Goal: Task Accomplishment & Management: Manage account settings

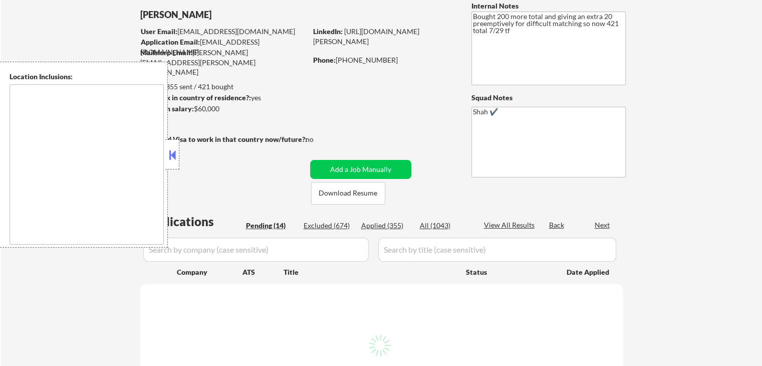
type textarea "[GEOGRAPHIC_DATA], [GEOGRAPHIC_DATA] [GEOGRAPHIC_DATA], [GEOGRAPHIC_DATA] [GEOG…"
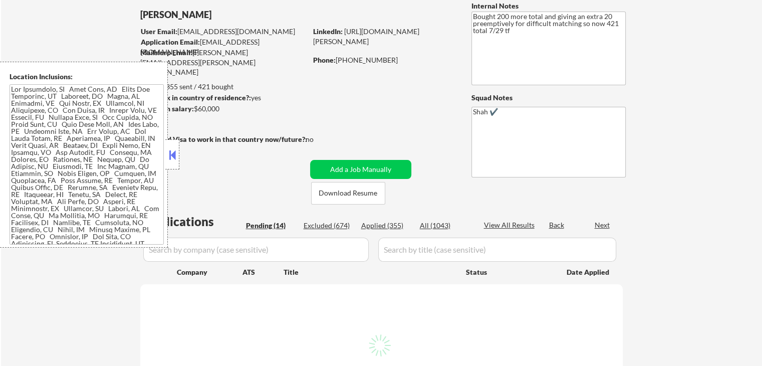
scroll to position [200, 0]
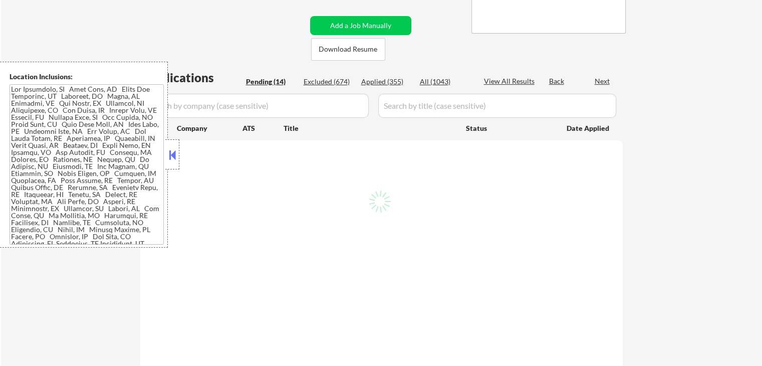
select select ""pending""
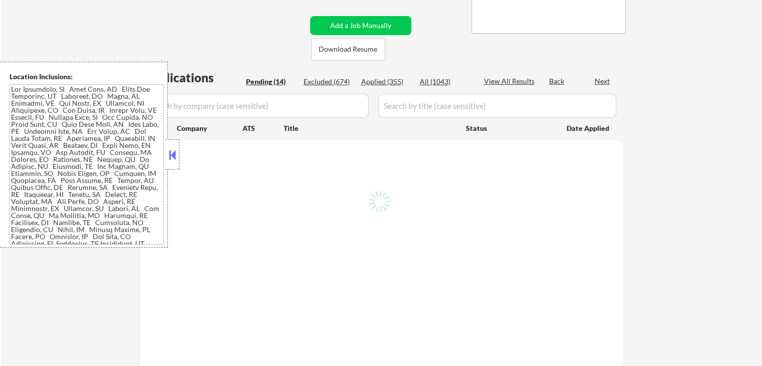
select select ""pending""
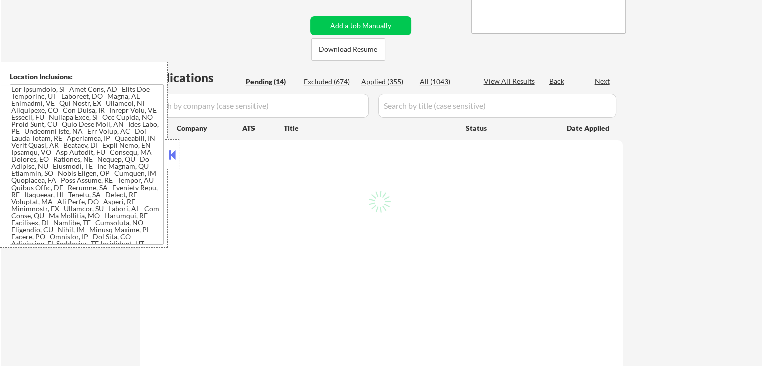
select select ""pending""
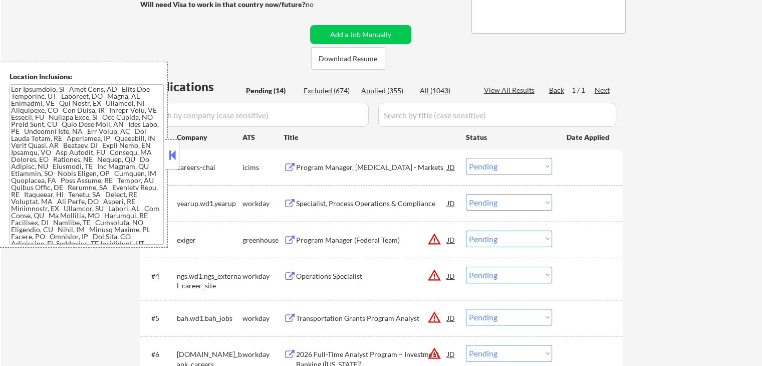
click at [298, 229] on div "#3 exiger greenhouse Program Manager (Federal Team) JD warning_amber Choose an …" at bounding box center [379, 239] width 473 height 27
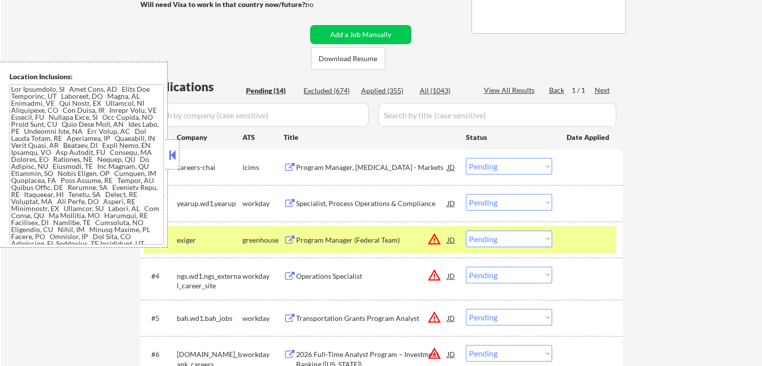
click at [354, 235] on div "Program Manager (Federal Team)" at bounding box center [371, 240] width 151 height 10
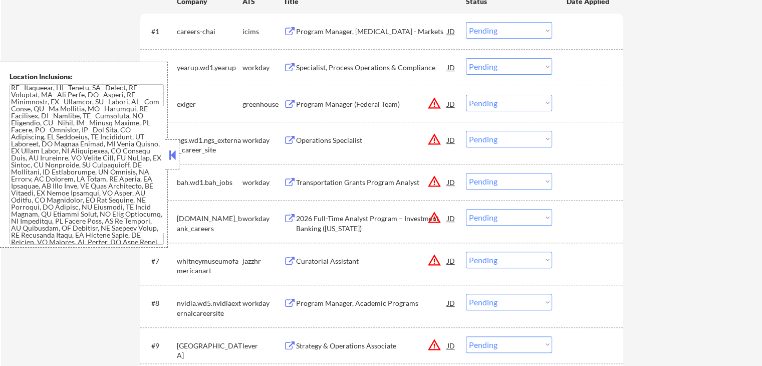
scroll to position [351, 0]
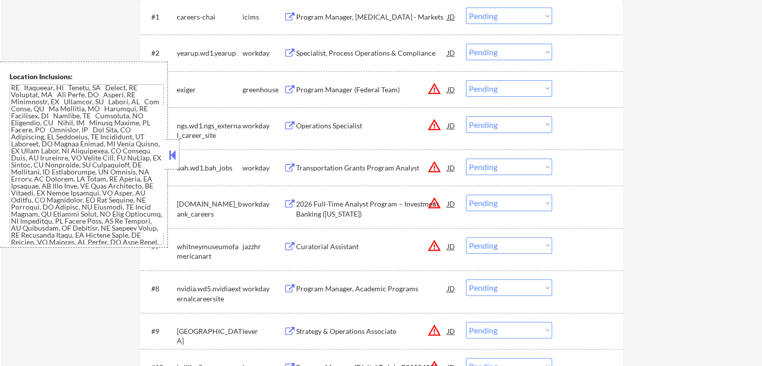
click at [495, 91] on select "Choose an option... Pending Applied Excluded (Questions) Excluded (Expired) Exc…" at bounding box center [509, 88] width 86 height 17
click at [466, 80] on select "Choose an option... Pending Applied Excluded (Questions) Excluded (Expired) Exc…" at bounding box center [509, 88] width 86 height 17
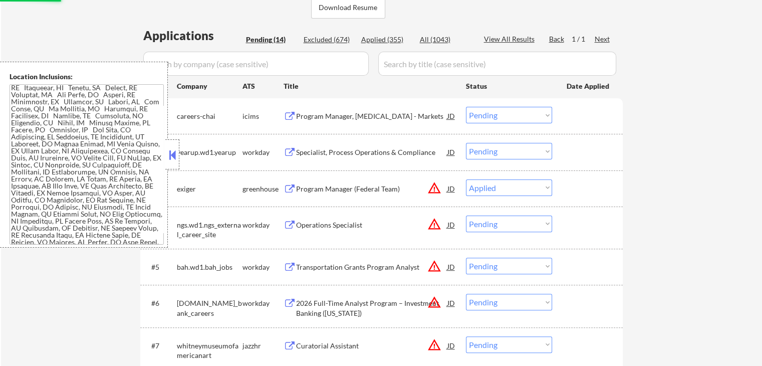
scroll to position [250, 0]
click at [345, 114] on div "Program Manager, [MEDICAL_DATA] - Markets" at bounding box center [371, 117] width 151 height 10
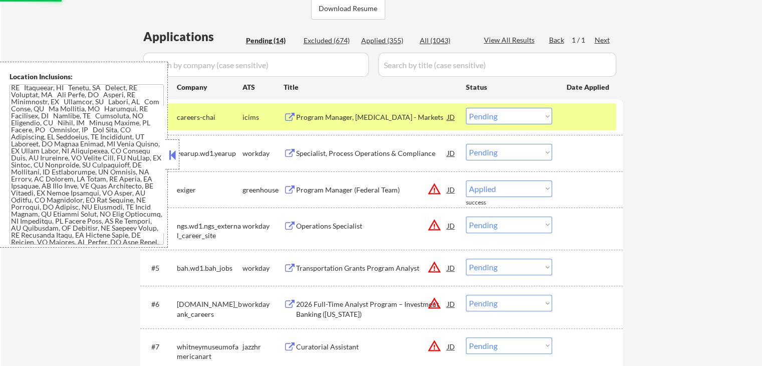
select select ""pending""
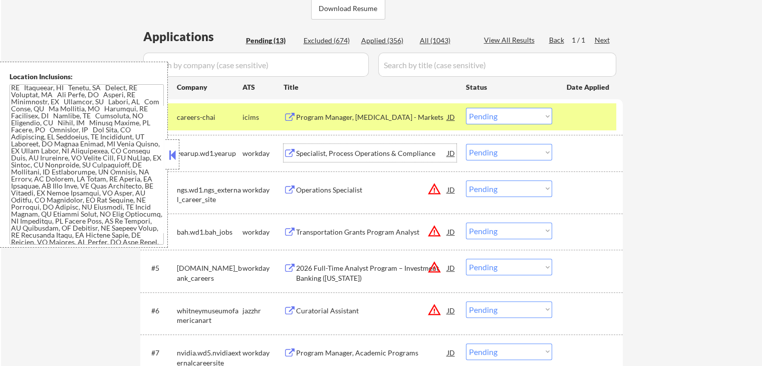
click at [308, 151] on div "Specialist, Process Operations & Compliance" at bounding box center [371, 153] width 151 height 10
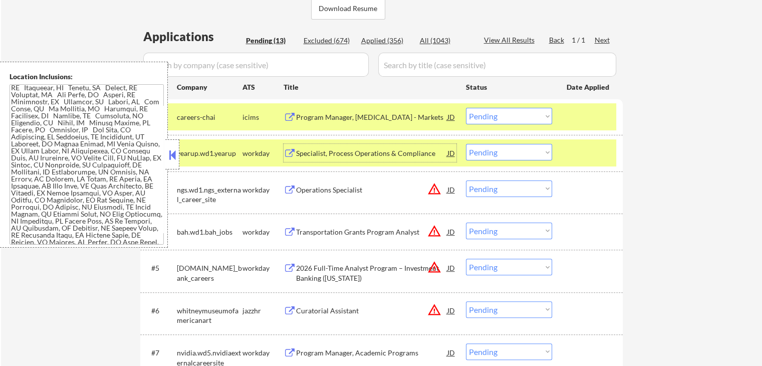
click at [333, 151] on div "Specialist, Process Operations & Compliance" at bounding box center [371, 153] width 151 height 10
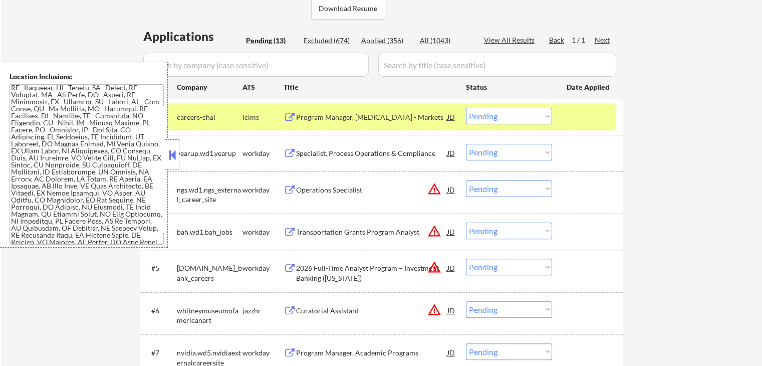
scroll to position [800, 0]
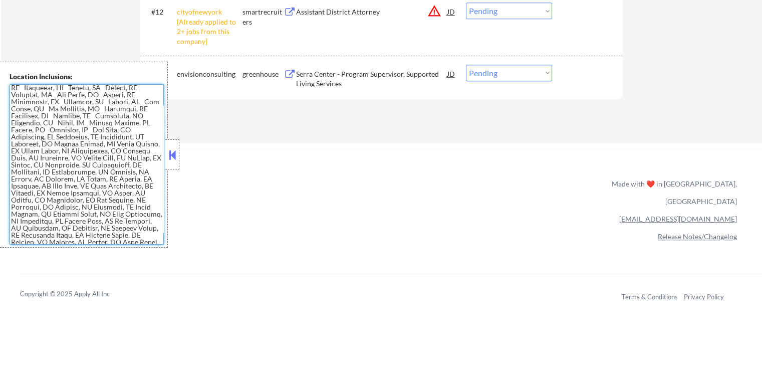
drag, startPoint x: 96, startPoint y: 206, endPoint x: 146, endPoint y: 206, distance: 50.1
click at [146, 206] on textarea at bounding box center [87, 164] width 154 height 160
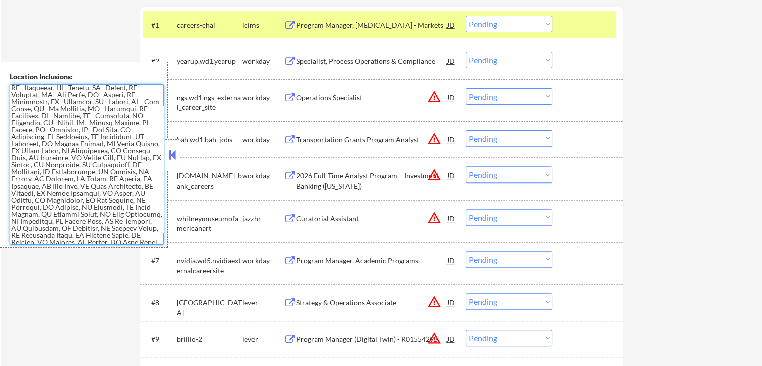
scroll to position [299, 0]
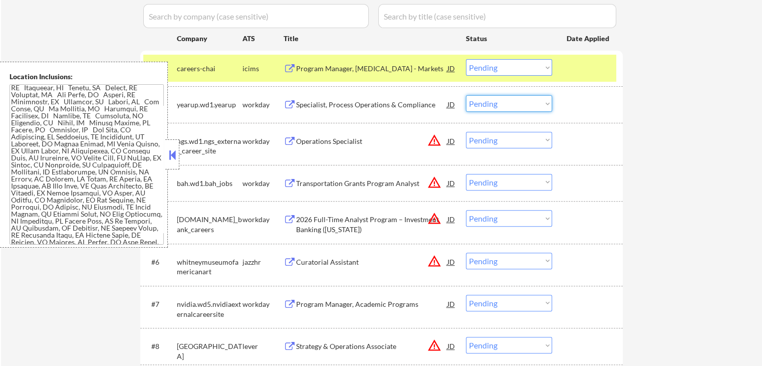
drag, startPoint x: 510, startPoint y: 104, endPoint x: 514, endPoint y: 110, distance: 7.5
click at [511, 105] on select "Choose an option... Pending Applied Excluded (Questions) Excluded (Expired) Exc…" at bounding box center [509, 103] width 86 height 17
click at [466, 95] on select "Choose an option... Pending Applied Excluded (Questions) Excluded (Expired) Exc…" at bounding box center [509, 103] width 86 height 17
select select ""pending""
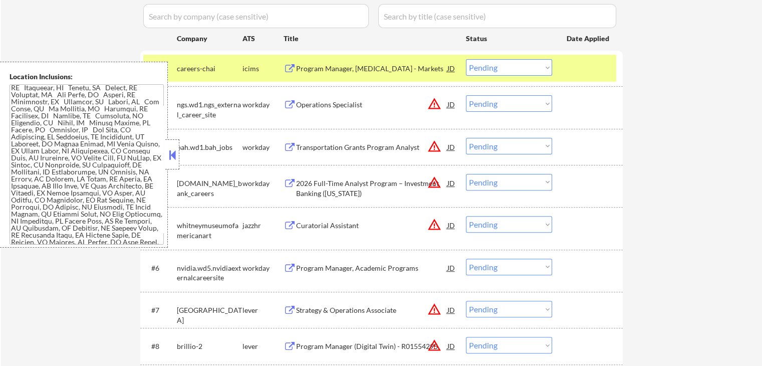
drag, startPoint x: 487, startPoint y: 69, endPoint x: 491, endPoint y: 74, distance: 6.7
click at [487, 69] on select "Choose an option... Pending Applied Excluded (Questions) Excluded (Expired) Exc…" at bounding box center [509, 67] width 86 height 17
click at [466, 59] on select "Choose an option... Pending Applied Excluded (Questions) Excluded (Expired) Exc…" at bounding box center [509, 67] width 86 height 17
select select ""pending""
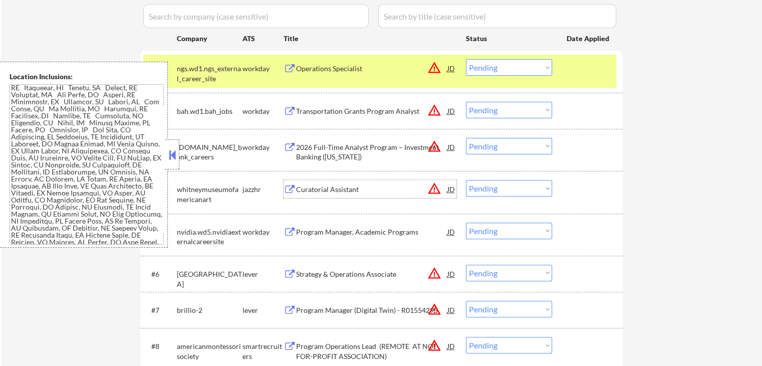
click at [327, 189] on div "Curatorial Assistant" at bounding box center [371, 189] width 151 height 10
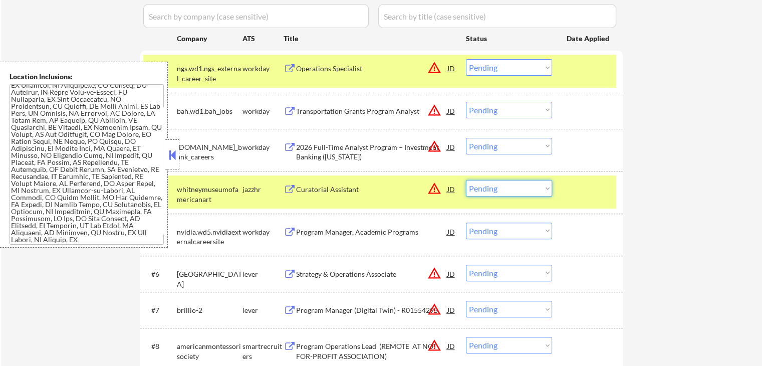
drag, startPoint x: 507, startPoint y: 189, endPoint x: 510, endPoint y: 195, distance: 6.1
click at [509, 192] on select "Choose an option... Pending Applied Excluded (Questions) Excluded (Expired) Exc…" at bounding box center [509, 188] width 86 height 17
click at [466, 180] on select "Choose an option... Pending Applied Excluded (Questions) Excluded (Expired) Exc…" at bounding box center [509, 188] width 86 height 17
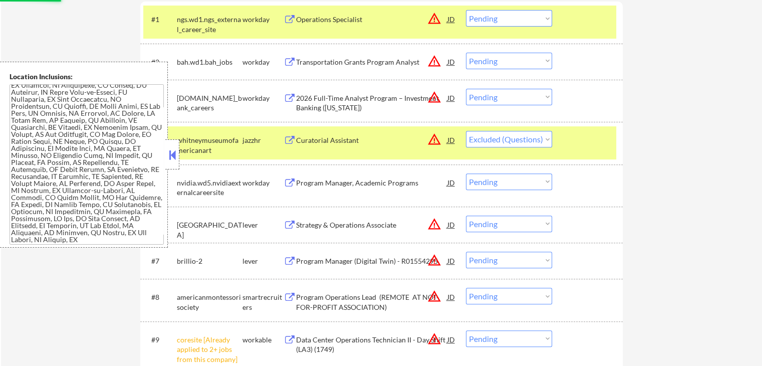
scroll to position [399, 0]
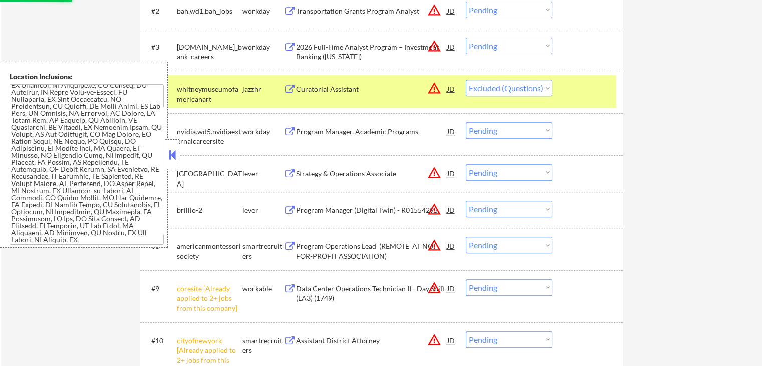
click at [360, 175] on div "Strategy & Operations Associate" at bounding box center [371, 174] width 151 height 10
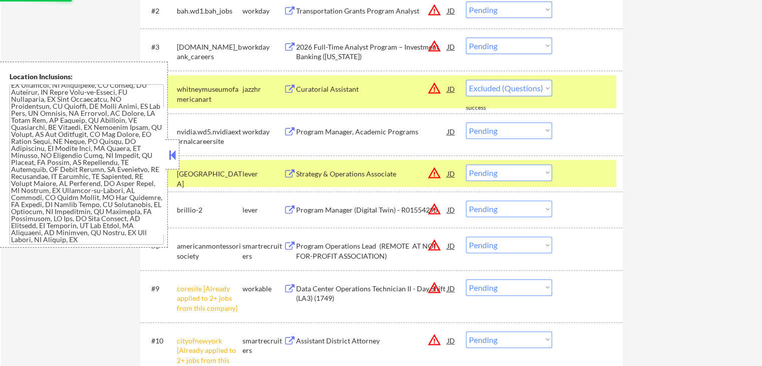
click at [346, 215] on div "Program Manager (Digital Twin) - R01554295" at bounding box center [371, 209] width 151 height 18
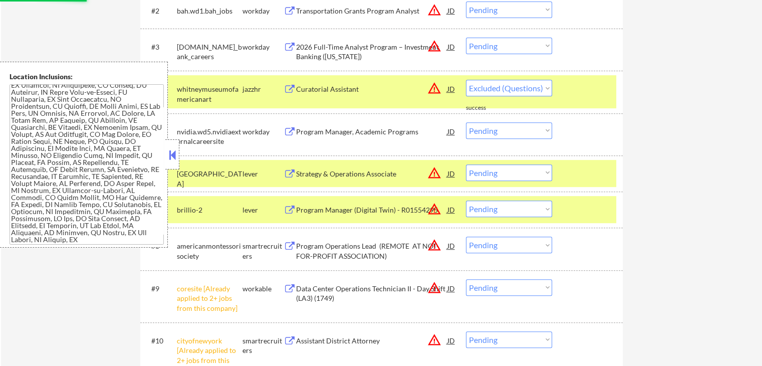
select select ""pending""
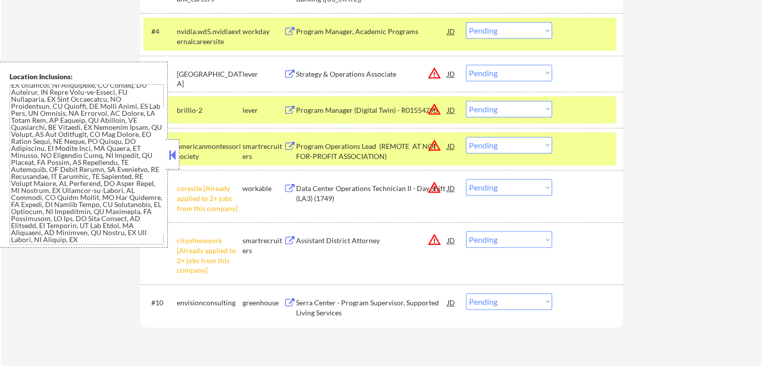
scroll to position [499, 0]
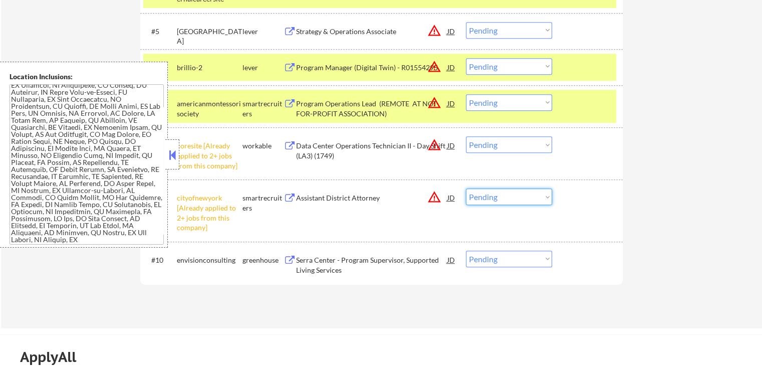
click at [490, 193] on select "Choose an option... Pending Applied Excluded (Questions) Excluded (Expired) Exc…" at bounding box center [509, 196] width 86 height 17
select select ""excluded__other_""
click at [466, 188] on select "Choose an option... Pending Applied Excluded (Questions) Excluded (Expired) Exc…" at bounding box center [509, 196] width 86 height 17
click at [502, 147] on select "Choose an option... Pending Applied Excluded (Questions) Excluded (Expired) Exc…" at bounding box center [509, 144] width 86 height 17
click at [466, 136] on select "Choose an option... Pending Applied Excluded (Questions) Excluded (Expired) Exc…" at bounding box center [509, 144] width 86 height 17
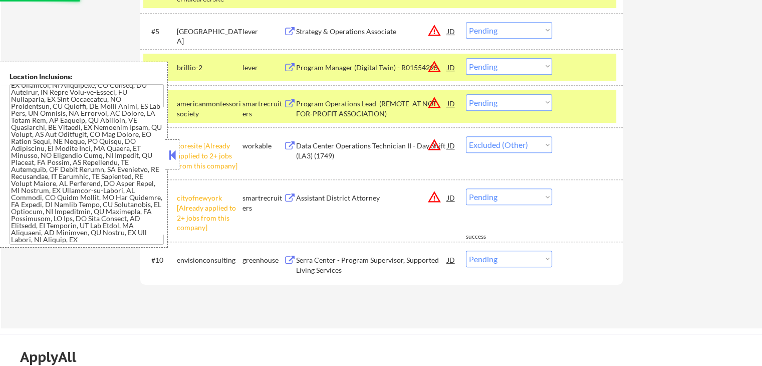
select select ""pending""
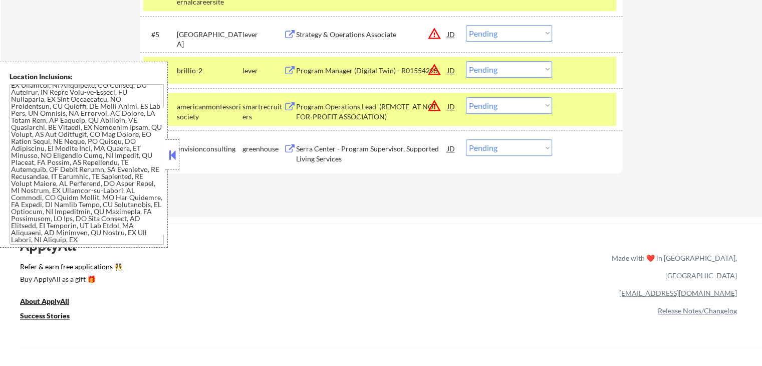
scroll to position [449, 0]
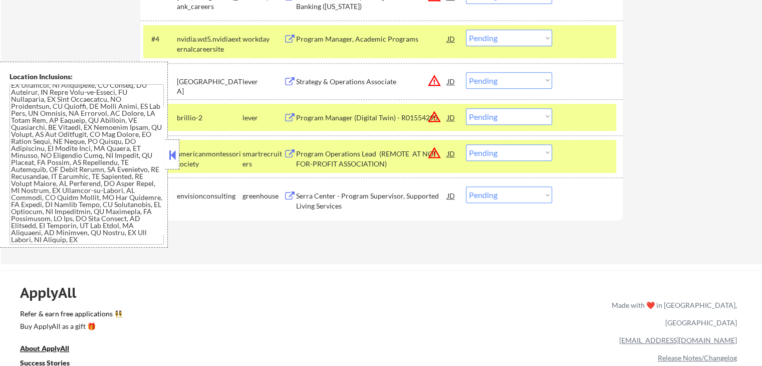
click at [501, 123] on select "Choose an option... Pending Applied Excluded (Questions) Excluded (Expired) Exc…" at bounding box center [509, 116] width 86 height 17
click at [466, 108] on select "Choose an option... Pending Applied Excluded (Questions) Excluded (Expired) Exc…" at bounding box center [509, 116] width 86 height 17
select select ""pending""
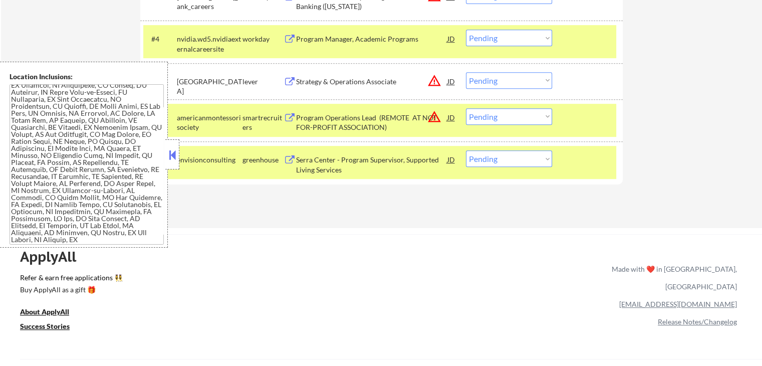
click at [499, 83] on select "Choose an option... Pending Applied Excluded (Questions) Excluded (Expired) Exc…" at bounding box center [509, 80] width 86 height 17
click at [466, 72] on select "Choose an option... Pending Applied Excluded (Questions) Excluded (Expired) Exc…" at bounding box center [509, 80] width 86 height 17
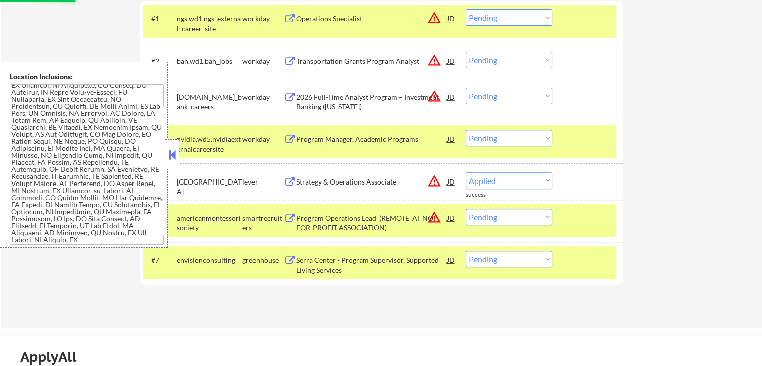
select select ""pending""
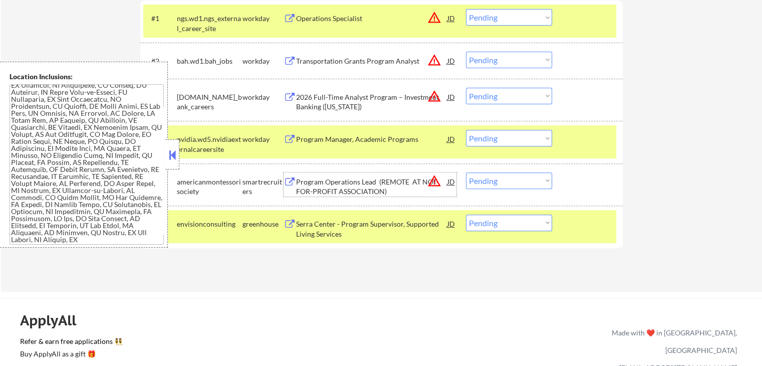
click at [346, 189] on div "Program Operations Lead (REMOTE AT NOT-FOR-PROFIT ASSOCIATION)" at bounding box center [371, 187] width 151 height 20
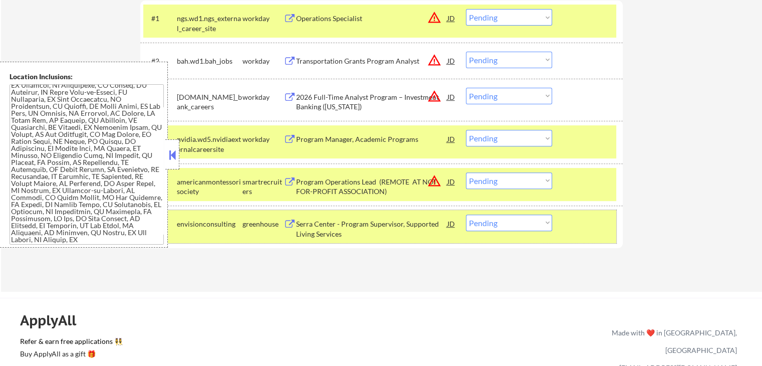
click at [317, 241] on div "#6 envisionconsulting greenhouse Serra Center - Program Supervisor, Supported L…" at bounding box center [379, 226] width 473 height 33
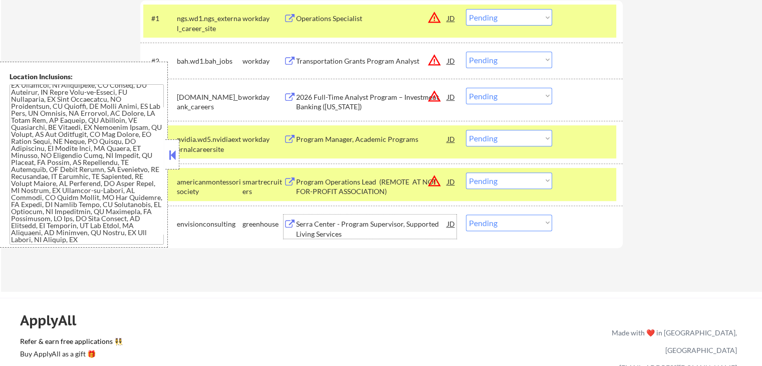
click at [315, 227] on div "Serra Center - Program Supervisor, Supported Living Services" at bounding box center [371, 229] width 151 height 20
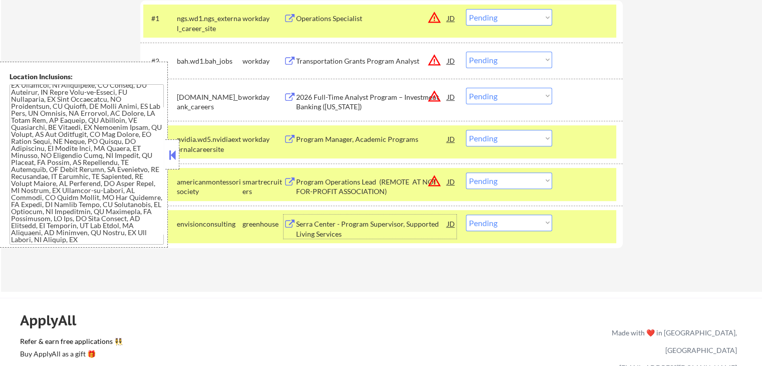
scroll to position [399, 0]
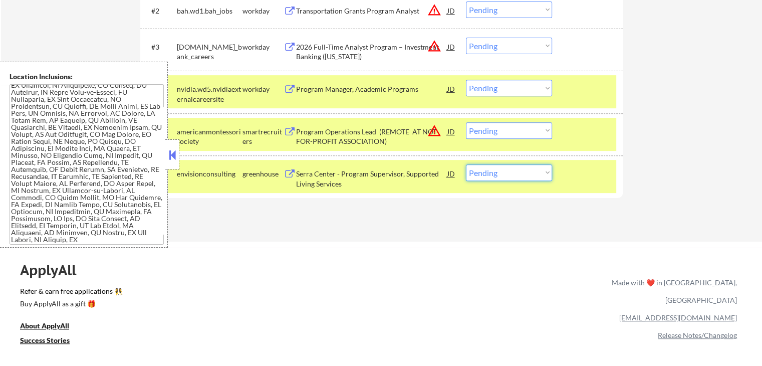
drag, startPoint x: 531, startPoint y: 167, endPoint x: 534, endPoint y: 179, distance: 12.0
click at [532, 168] on select "Choose an option... Pending Applied Excluded (Questions) Excluded (Expired) Exc…" at bounding box center [509, 172] width 86 height 17
select select ""excluded""
click at [466, 164] on select "Choose an option... Pending Applied Excluded (Questions) Excluded (Expired) Exc…" at bounding box center [509, 172] width 86 height 17
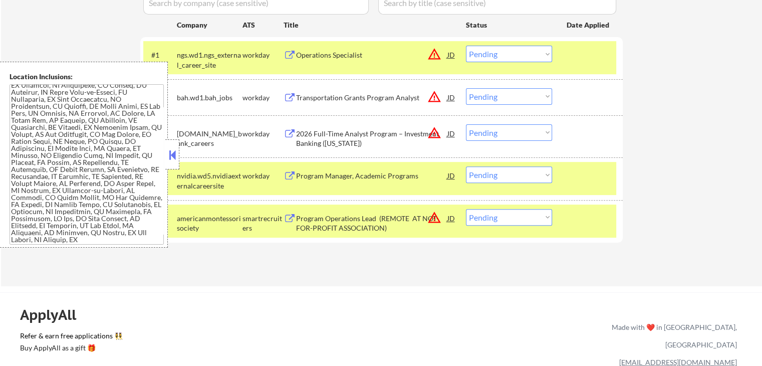
scroll to position [349, 0]
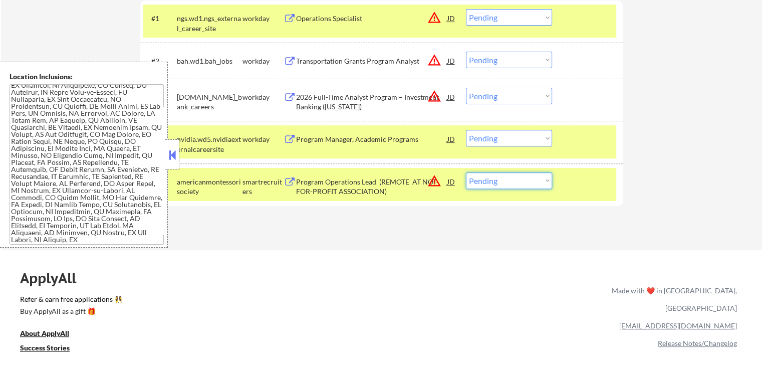
click at [501, 185] on select "Choose an option... Pending Applied Excluded (Questions) Excluded (Expired) Exc…" at bounding box center [509, 180] width 86 height 17
select select ""applied""
click at [466, 172] on select "Choose an option... Pending Applied Excluded (Questions) Excluded (Expired) Exc…" at bounding box center [509, 180] width 86 height 17
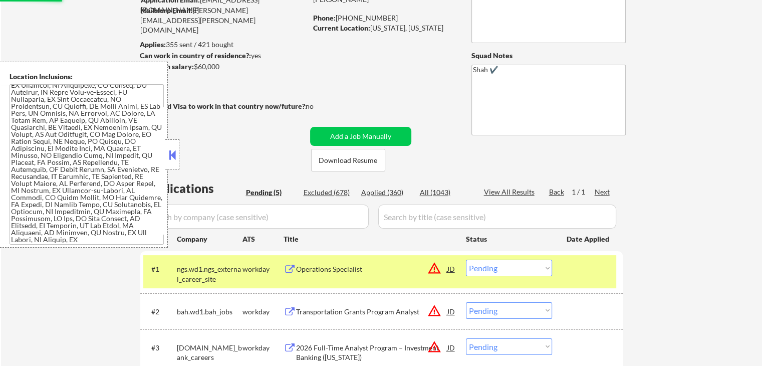
click at [391, 189] on div "Applied (360)" at bounding box center [386, 192] width 50 height 10
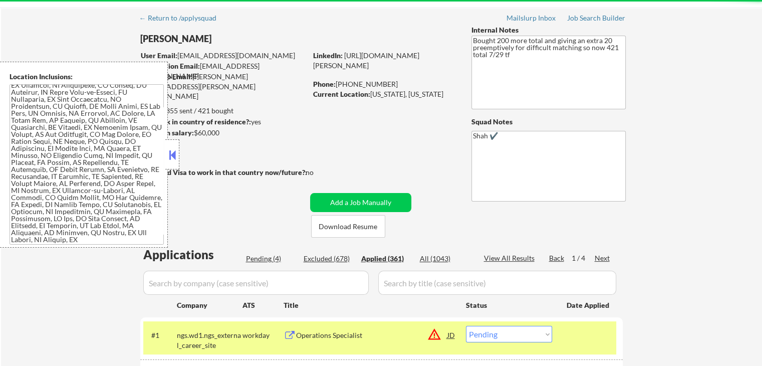
scroll to position [50, 0]
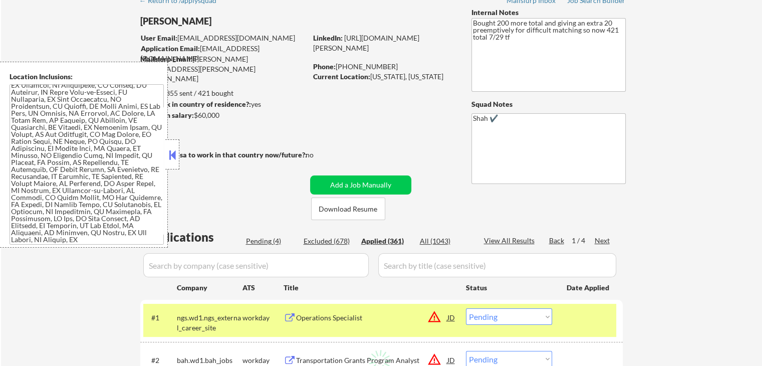
select select ""applied""
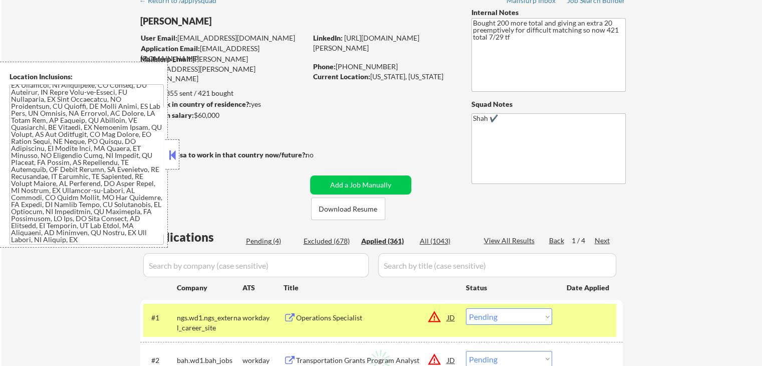
select select ""applied""
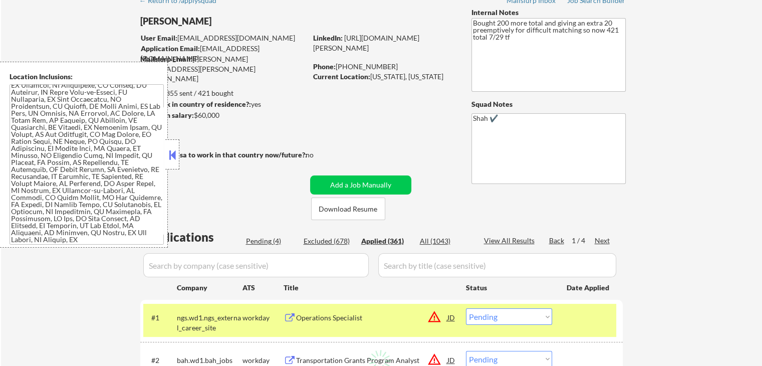
select select ""applied""
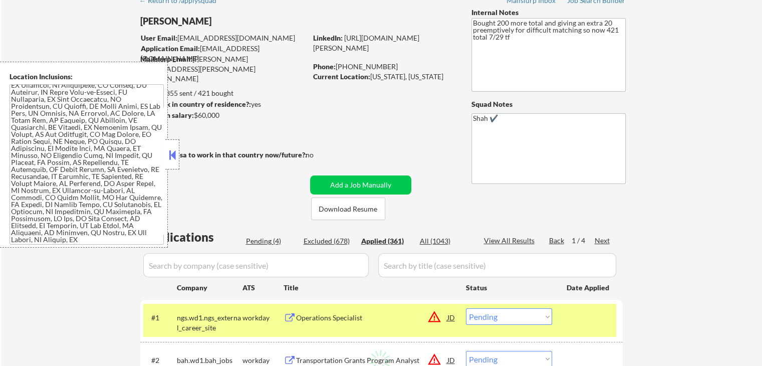
select select ""applied""
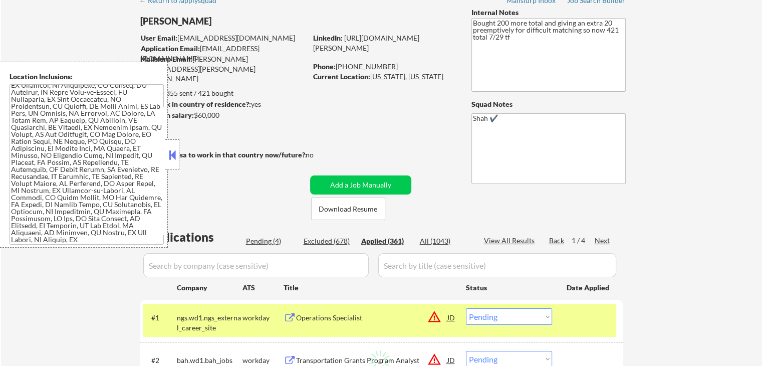
select select ""applied""
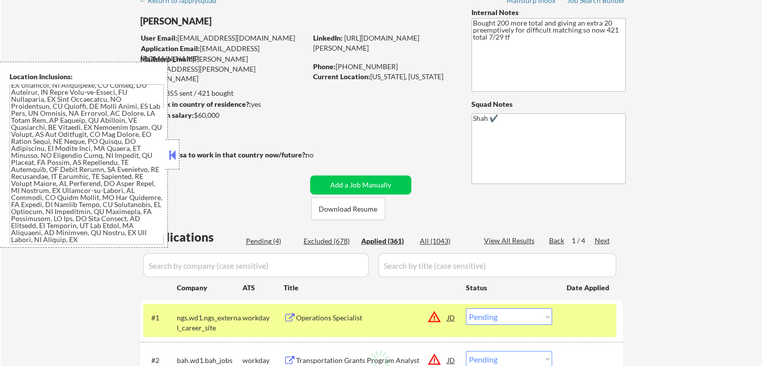
select select ""applied""
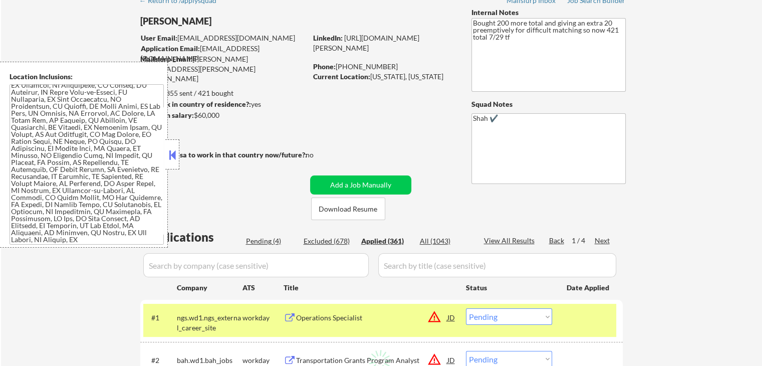
select select ""applied""
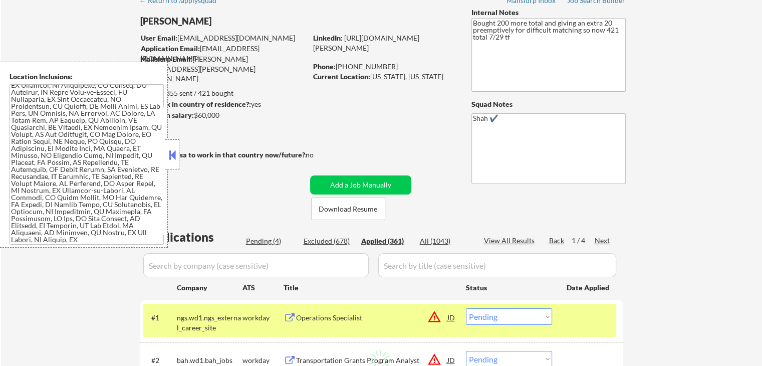
select select ""applied""
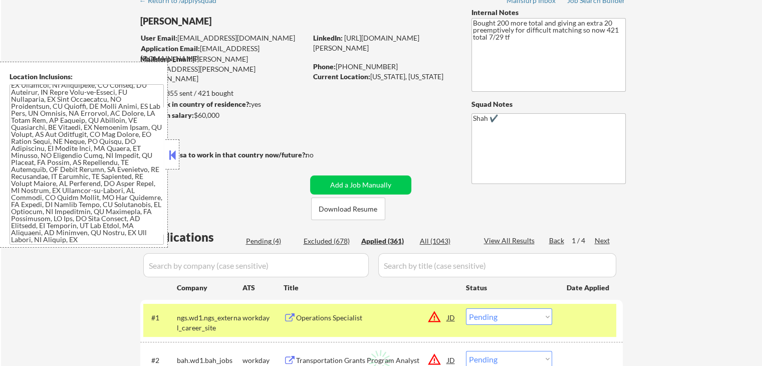
select select ""applied""
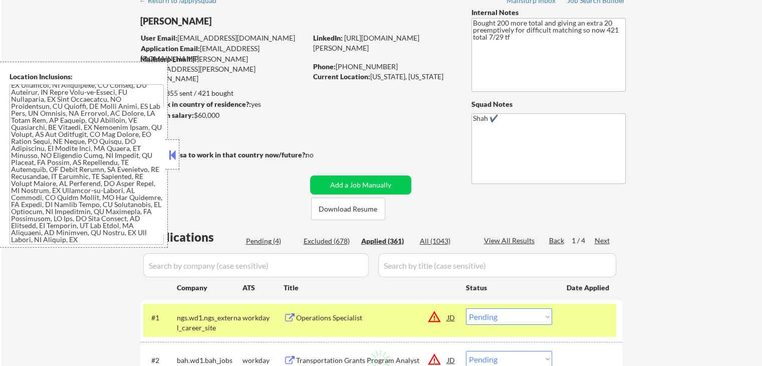
select select ""applied""
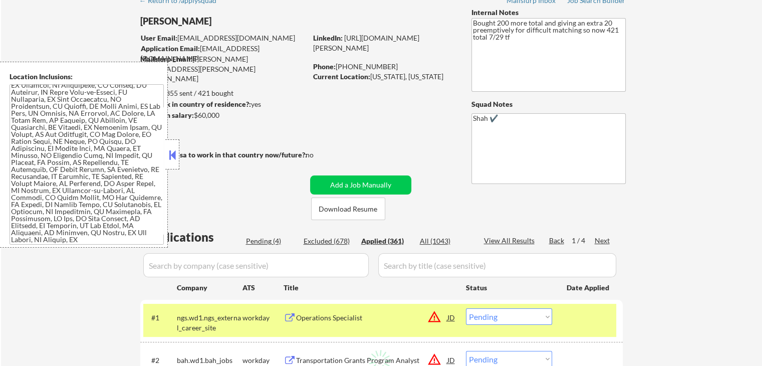
select select ""applied""
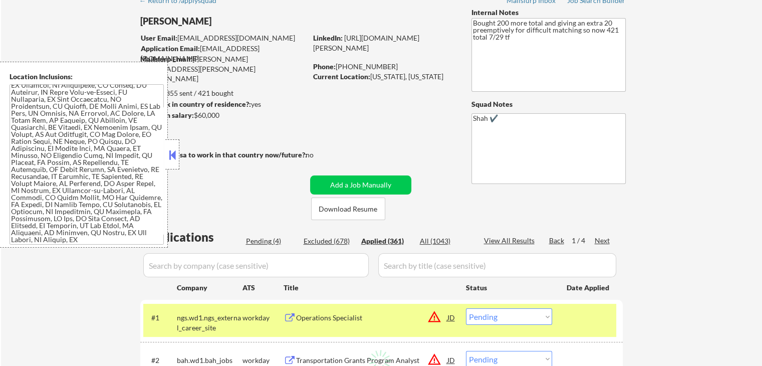
select select ""applied""
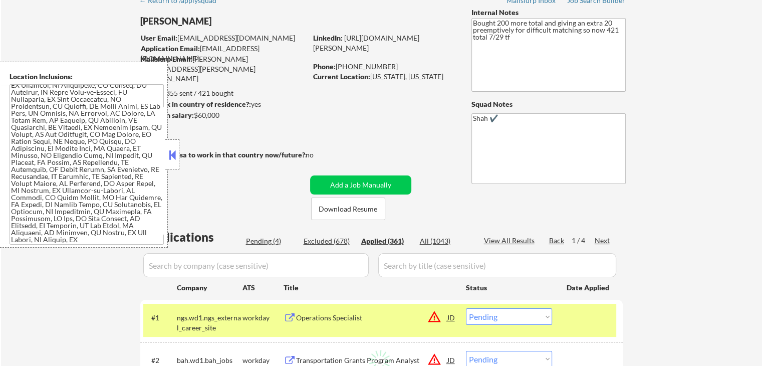
select select ""applied""
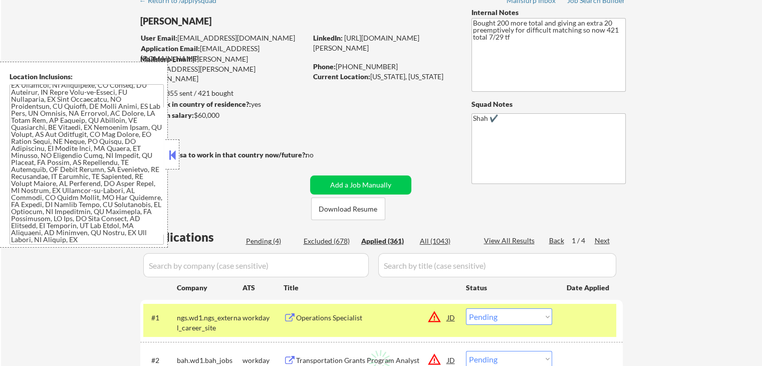
select select ""applied""
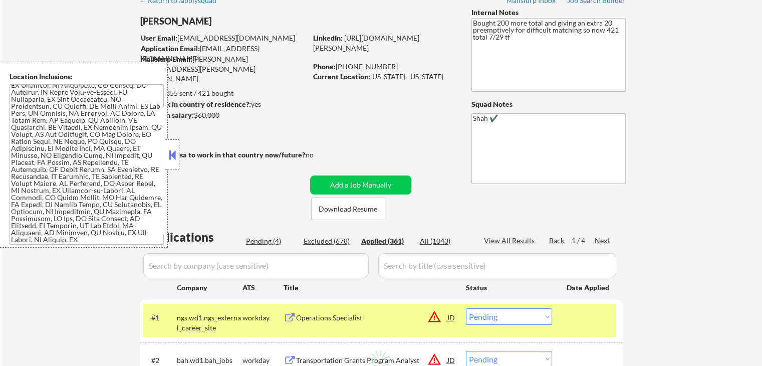
select select ""applied""
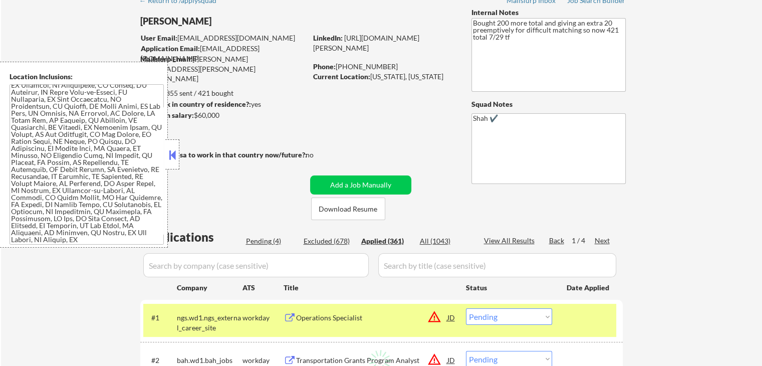
select select ""applied""
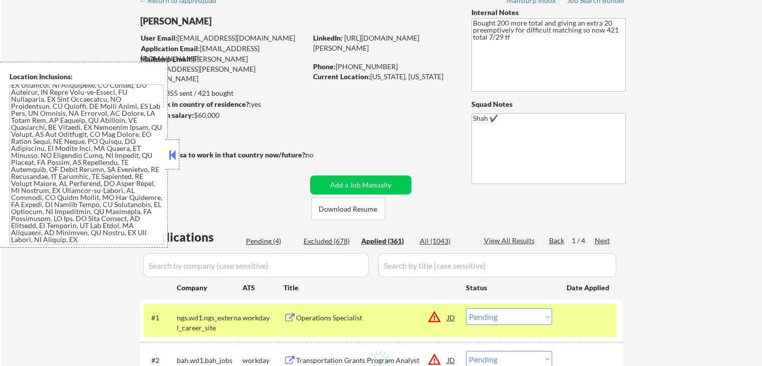
select select ""applied""
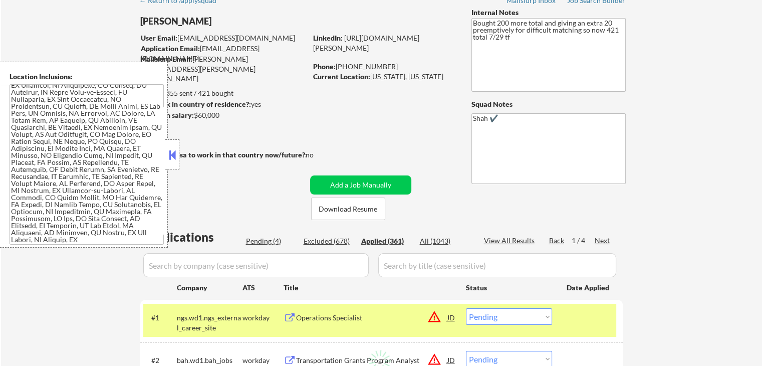
select select ""applied""
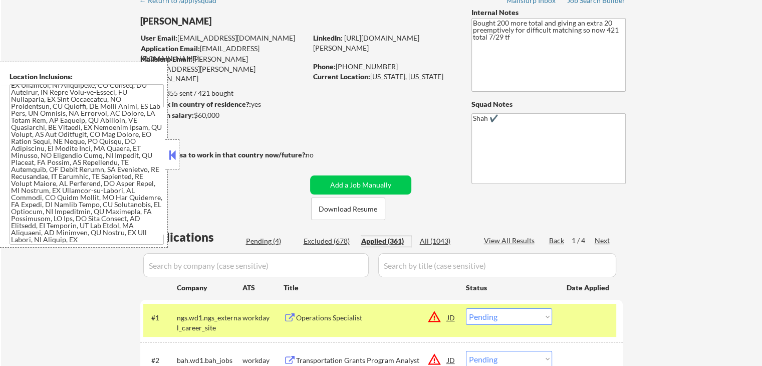
select select ""applied""
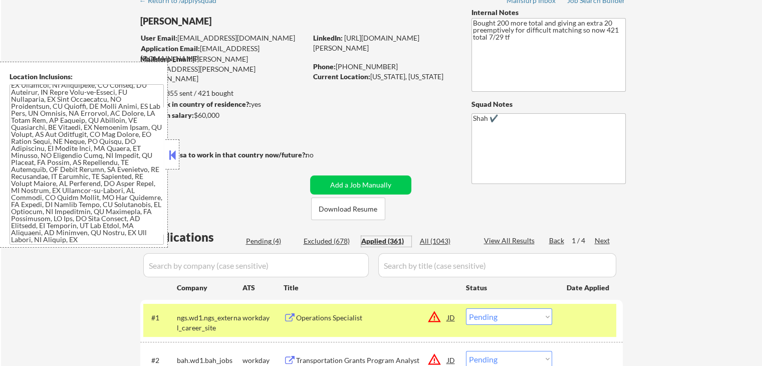
select select ""applied""
